Goal: Task Accomplishment & Management: Manage account settings

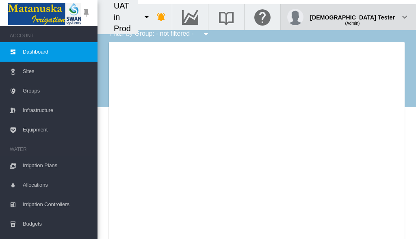
click at [374, 16] on div "(Admin)" at bounding box center [352, 20] width 85 height 8
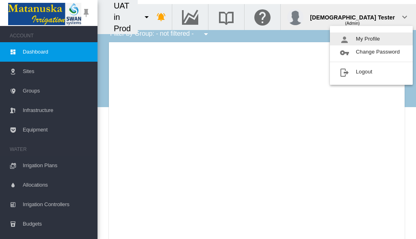
click at [371, 39] on button "My Profile" at bounding box center [371, 38] width 83 height 13
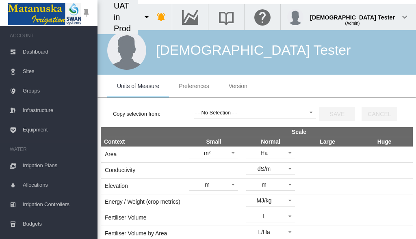
click at [194, 86] on span "Preferences" at bounding box center [194, 86] width 30 height 6
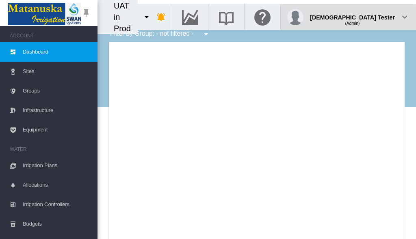
click at [374, 16] on div "(Admin)" at bounding box center [352, 20] width 85 height 8
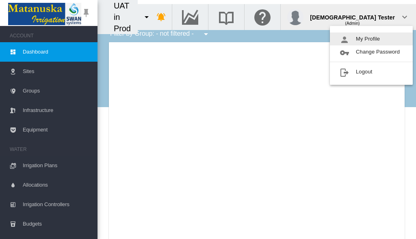
click at [371, 39] on button "My Profile" at bounding box center [371, 38] width 83 height 13
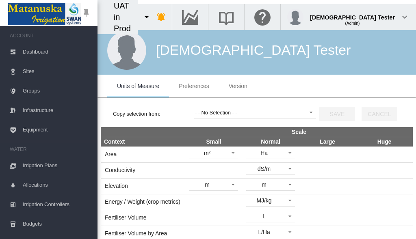
click at [194, 86] on span "Preferences" at bounding box center [194, 86] width 30 height 6
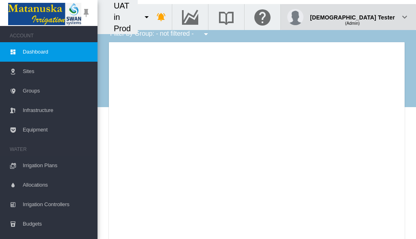
click at [374, 16] on div "(Admin)" at bounding box center [352, 20] width 85 height 8
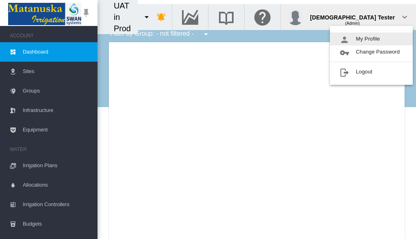
click at [371, 39] on button "My Profile" at bounding box center [371, 38] width 83 height 13
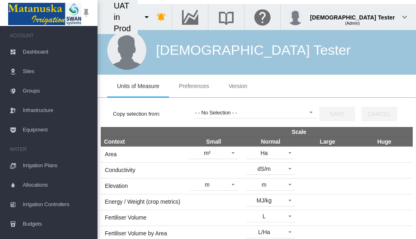
click at [194, 86] on span "Preferences" at bounding box center [194, 86] width 30 height 6
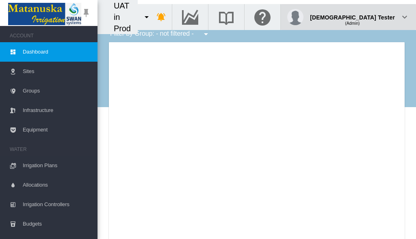
click at [374, 16] on div "(Admin)" at bounding box center [352, 20] width 85 height 8
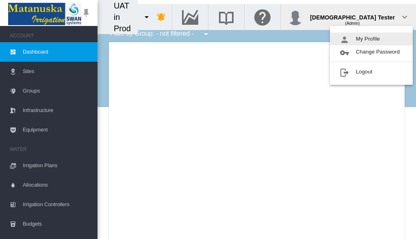
click at [371, 39] on button "My Profile" at bounding box center [371, 38] width 83 height 13
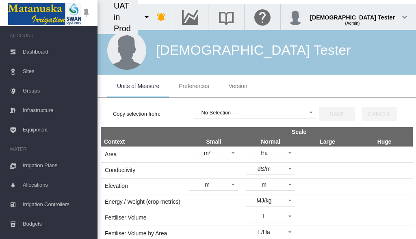
click at [194, 86] on span "Preferences" at bounding box center [194, 86] width 30 height 6
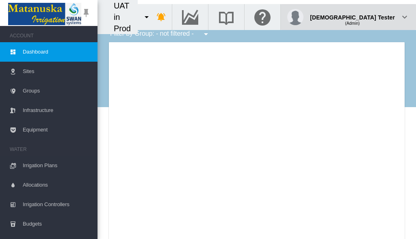
click at [374, 16] on div "(Admin)" at bounding box center [352, 20] width 85 height 8
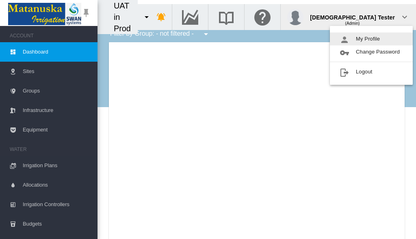
click at [371, 39] on button "My Profile" at bounding box center [371, 38] width 83 height 13
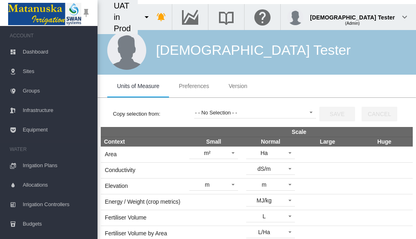
click at [194, 86] on span "Preferences" at bounding box center [194, 86] width 30 height 6
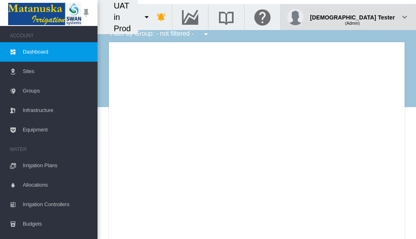
click at [374, 16] on div "(Admin)" at bounding box center [352, 20] width 85 height 8
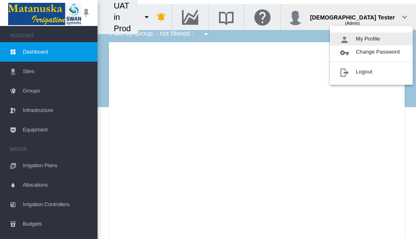
click at [371, 39] on button "My Profile" at bounding box center [371, 38] width 83 height 13
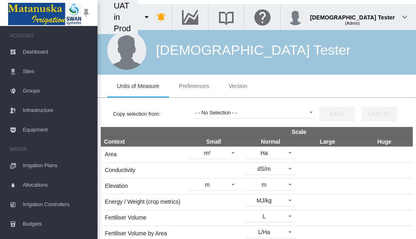
click at [194, 86] on span "Preferences" at bounding box center [194, 86] width 30 height 6
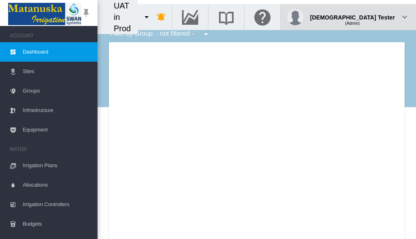
click at [374, 16] on div "(Admin)" at bounding box center [352, 20] width 85 height 8
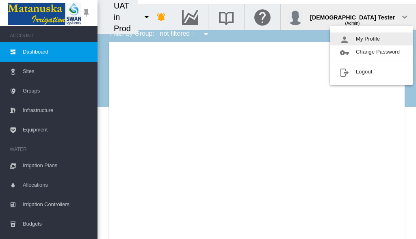
click at [371, 39] on button "My Profile" at bounding box center [371, 38] width 83 height 13
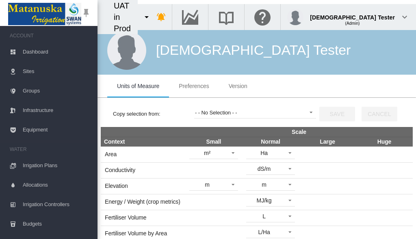
click at [194, 86] on span "Preferences" at bounding box center [194, 86] width 30 height 6
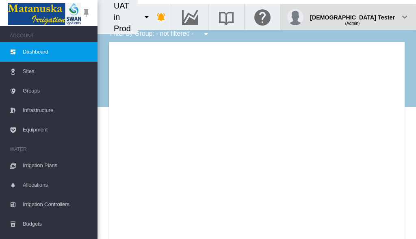
click at [374, 16] on div "(Admin)" at bounding box center [352, 20] width 85 height 8
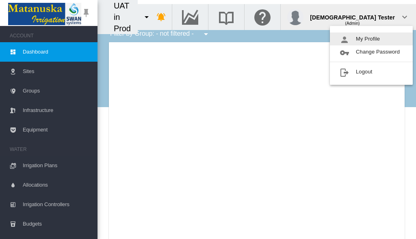
click at [371, 39] on button "My Profile" at bounding box center [371, 38] width 83 height 13
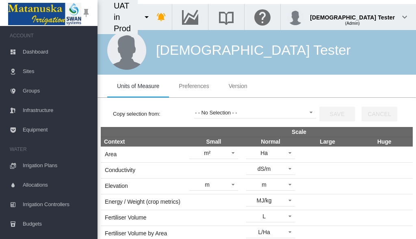
click at [194, 86] on span "Preferences" at bounding box center [194, 86] width 30 height 6
